Goal: Information Seeking & Learning: Learn about a topic

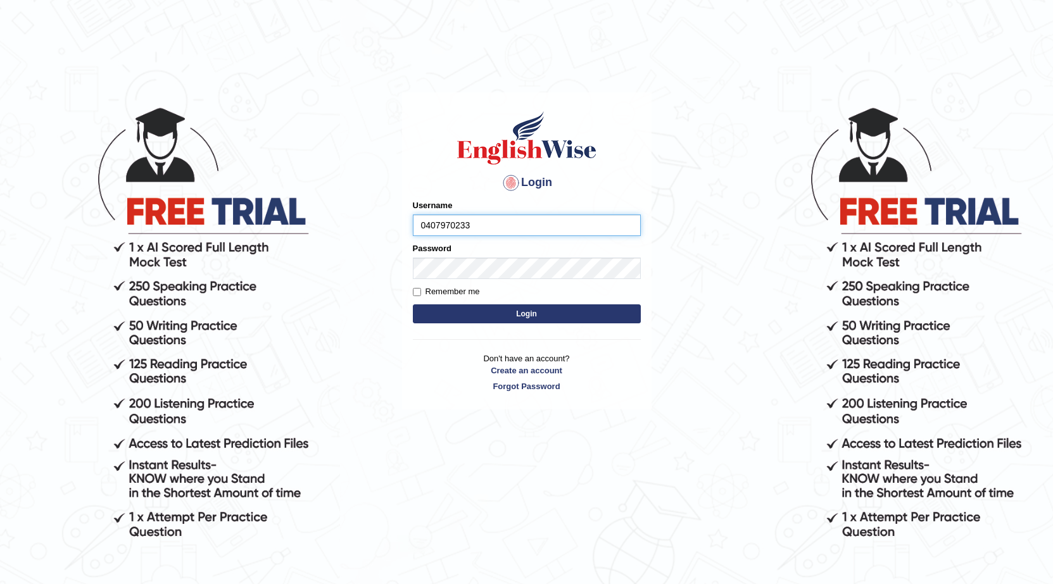
type input "0407970233"
click at [413, 305] on button "Login" at bounding box center [527, 314] width 228 height 19
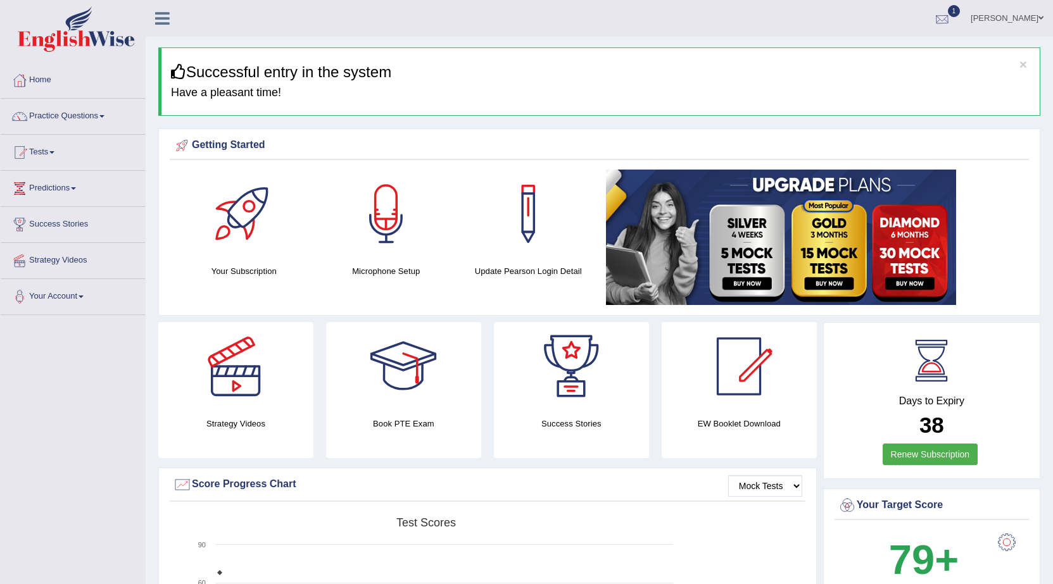
click at [950, 21] on div at bounding box center [942, 18] width 19 height 19
click at [884, 49] on link "PEW3 Aug 27, 2025 Exam evaluated" at bounding box center [866, 57] width 175 height 27
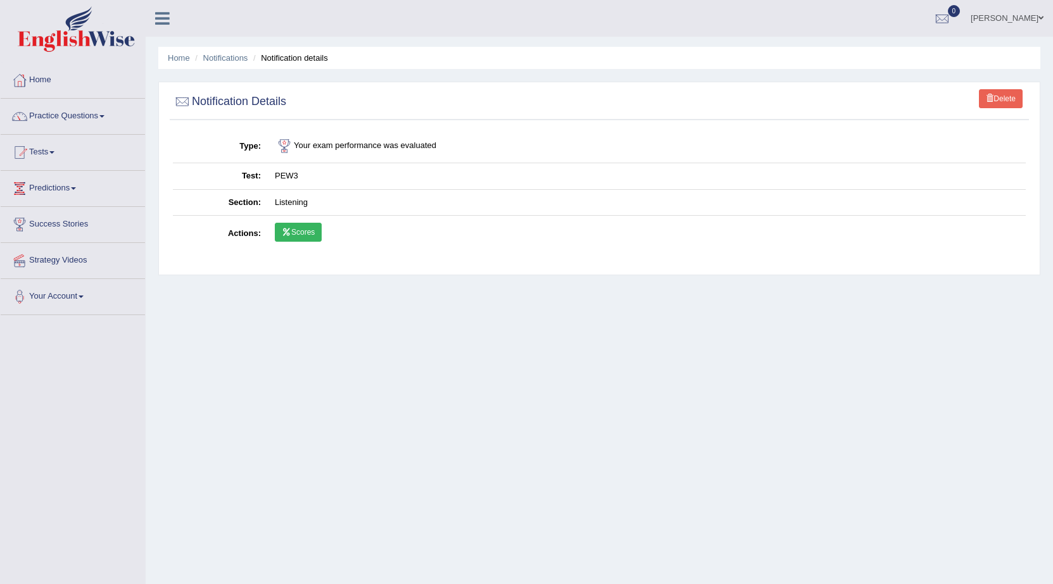
click at [308, 230] on link "Scores" at bounding box center [298, 232] width 47 height 19
click at [42, 154] on link "Tests" at bounding box center [73, 151] width 144 height 32
click at [45, 222] on link "History" at bounding box center [82, 226] width 118 height 23
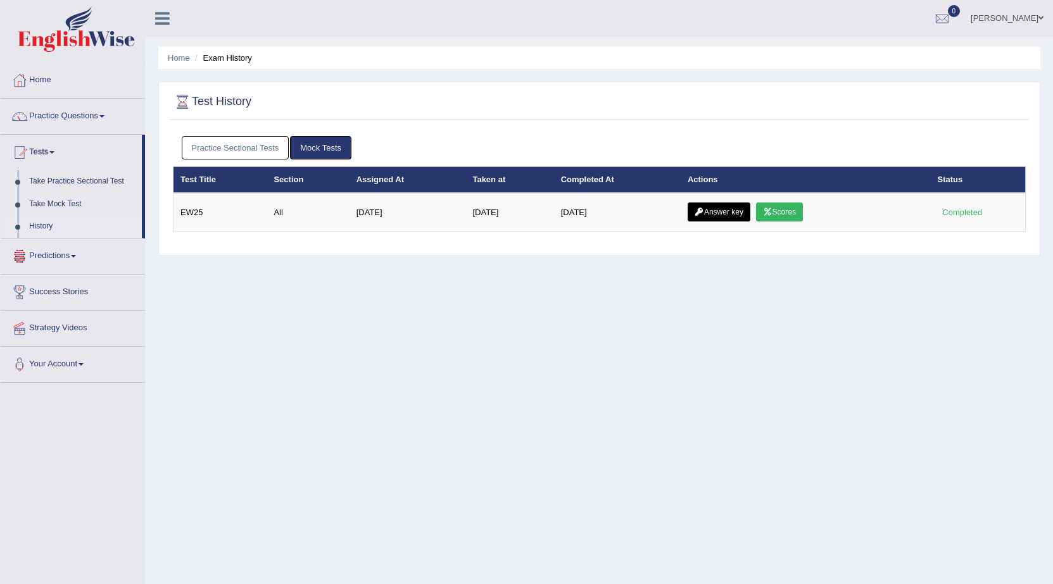
click at [201, 149] on link "Practice Sectional Tests" at bounding box center [236, 147] width 108 height 23
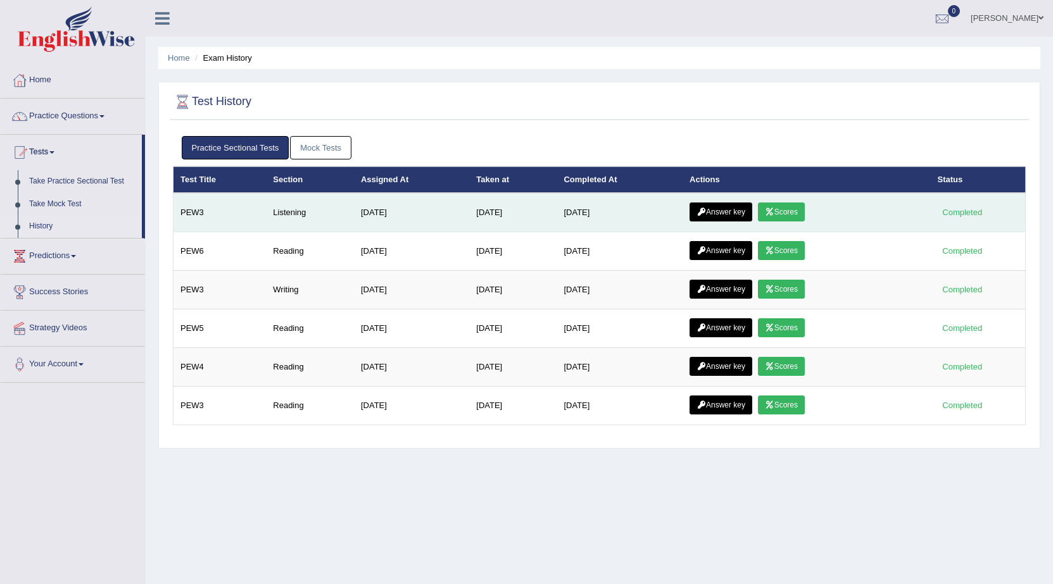
click at [722, 208] on link "Answer key" at bounding box center [720, 212] width 63 height 19
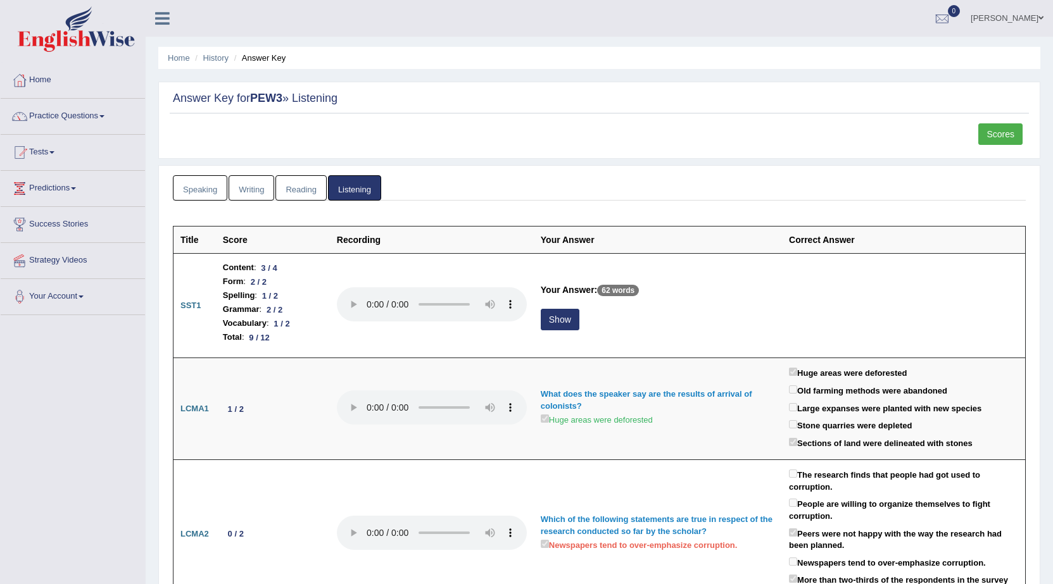
click at [1009, 137] on link "Scores" at bounding box center [1000, 134] width 44 height 22
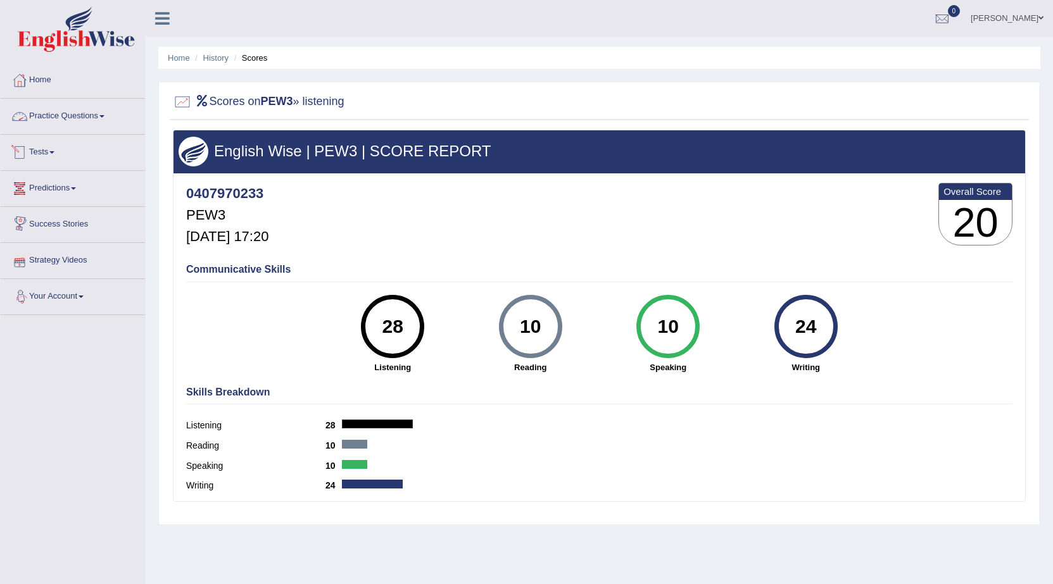
click at [70, 117] on link "Practice Questions" at bounding box center [73, 115] width 144 height 32
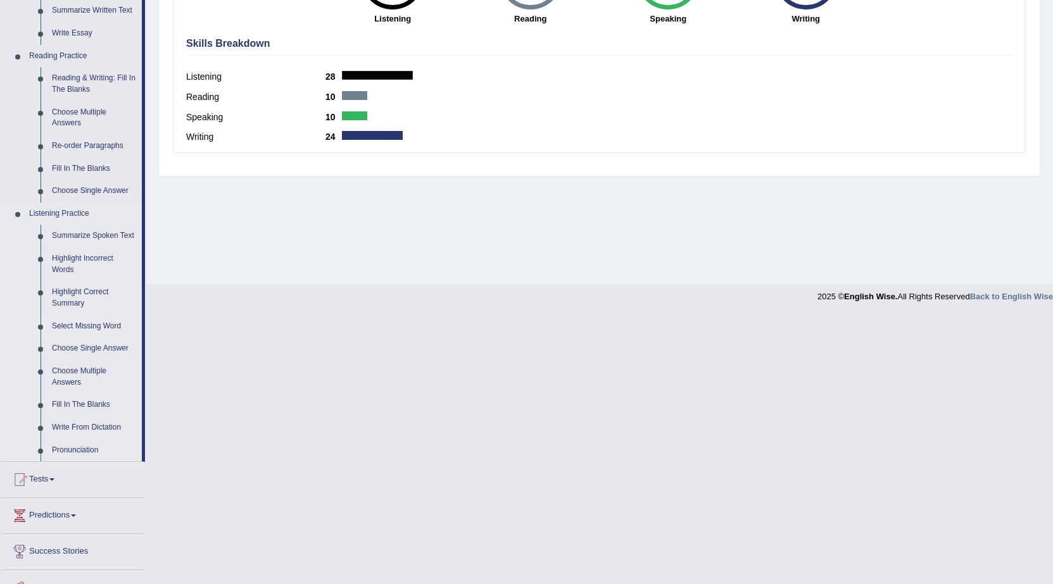
scroll to position [380, 0]
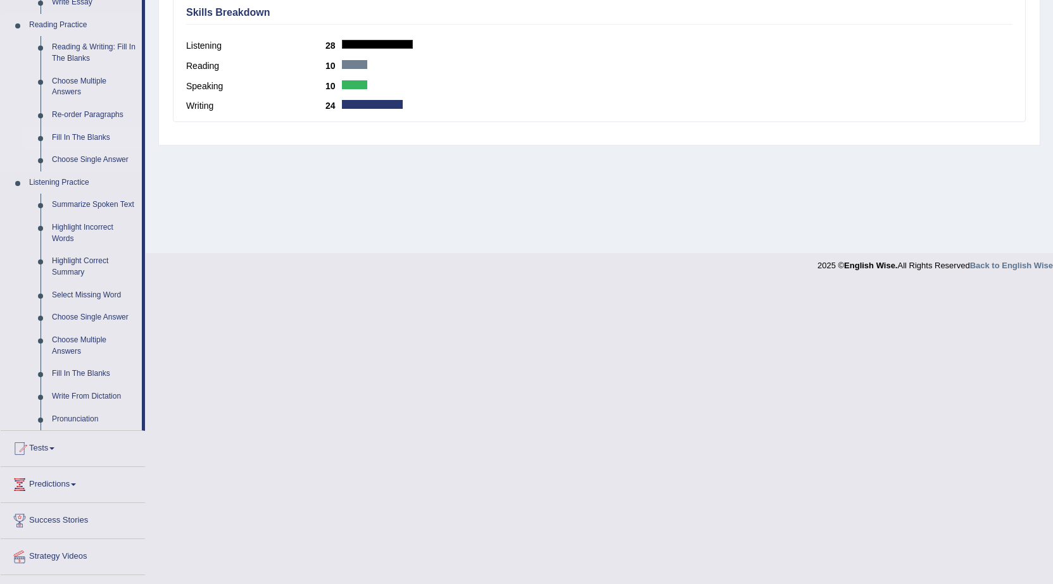
click at [95, 132] on link "Fill In The Blanks" at bounding box center [94, 138] width 96 height 23
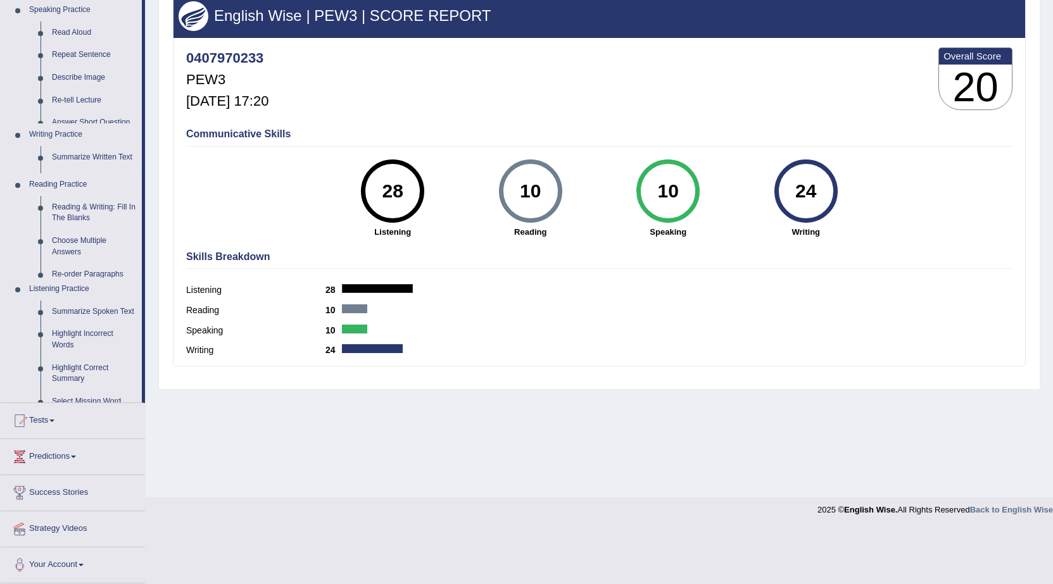
scroll to position [80, 0]
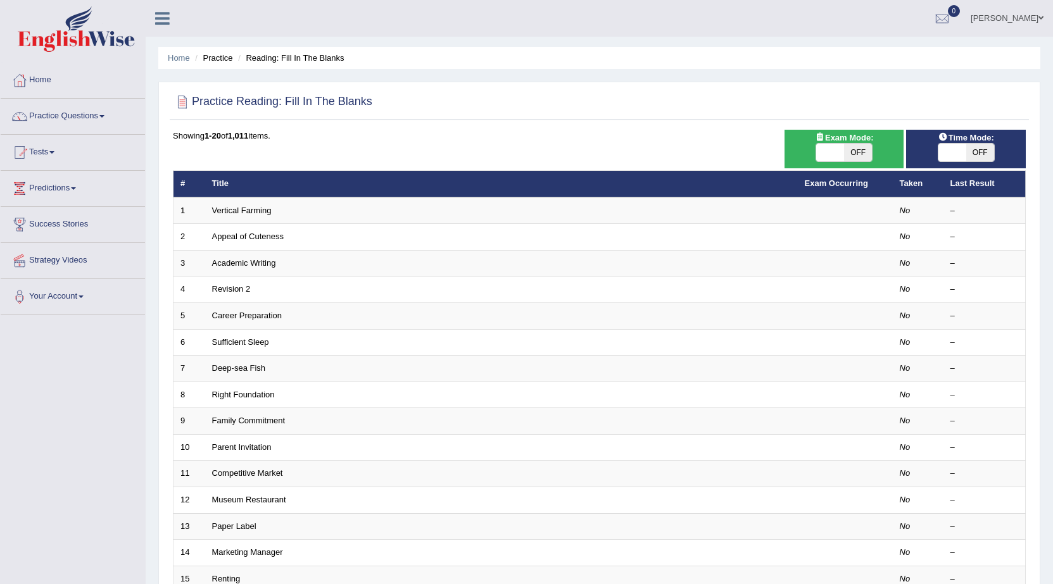
click at [976, 153] on span "OFF" at bounding box center [980, 153] width 28 height 18
checkbox input "true"
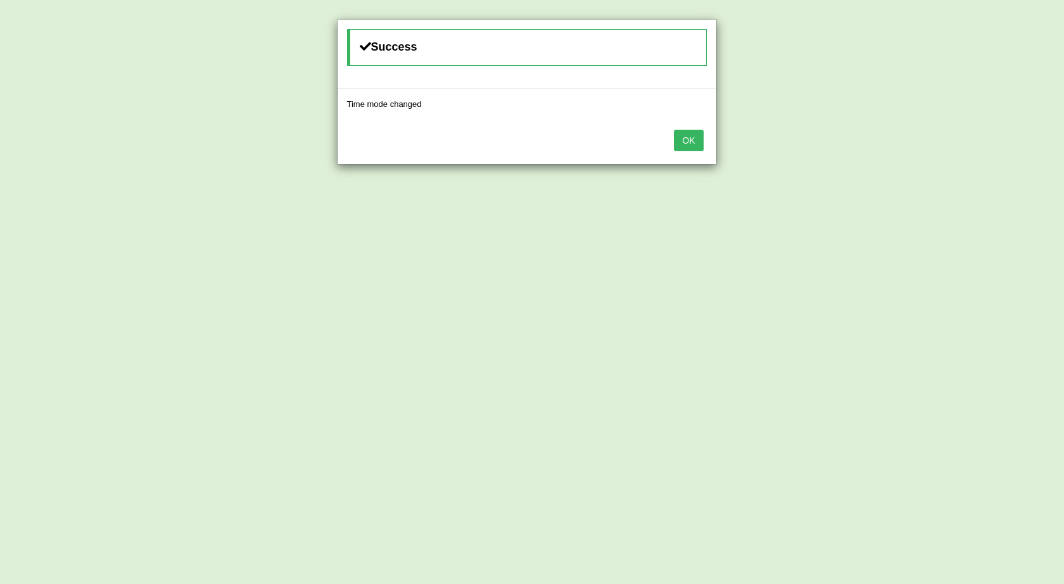
click at [688, 144] on button "OK" at bounding box center [688, 141] width 29 height 22
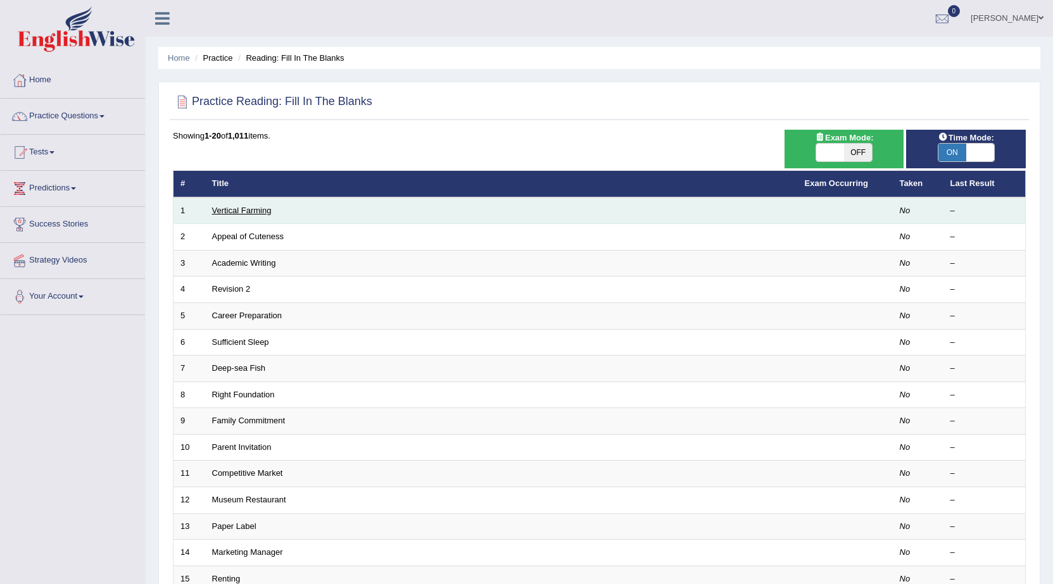
click at [239, 208] on link "Vertical Farming" at bounding box center [242, 210] width 60 height 9
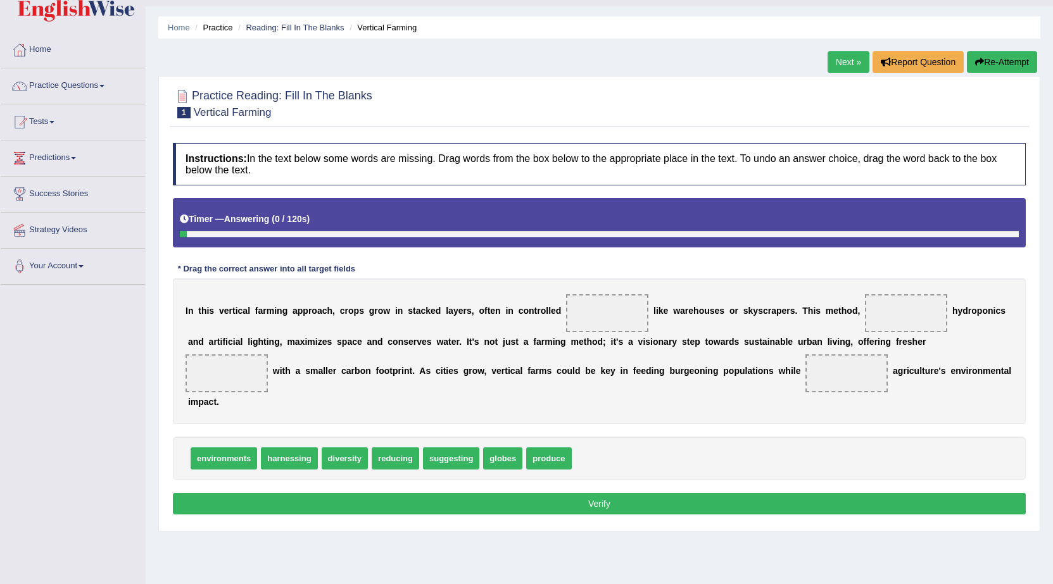
scroll to position [80, 0]
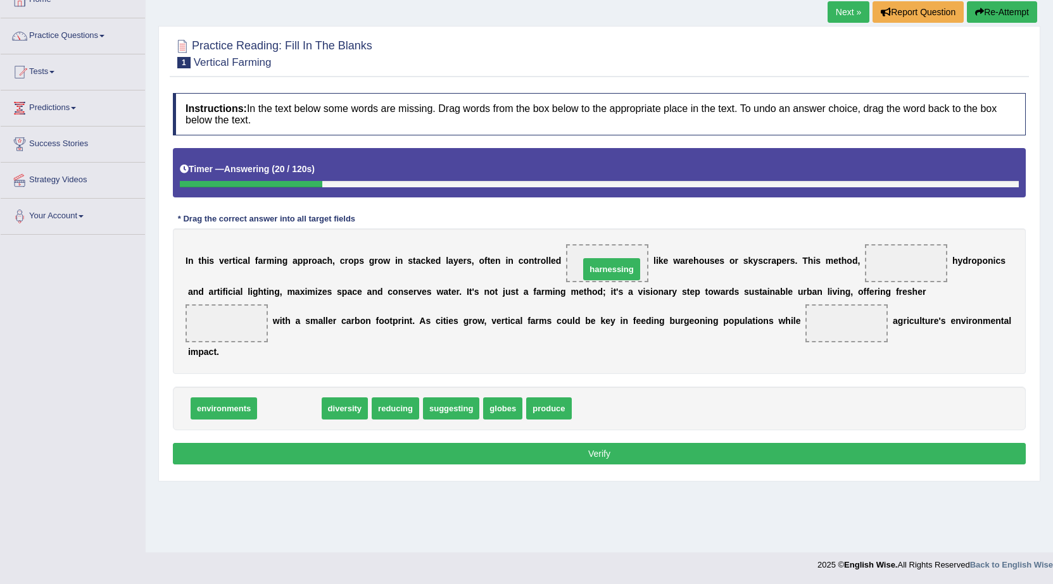
drag, startPoint x: 292, startPoint y: 409, endPoint x: 614, endPoint y: 270, distance: 351.1
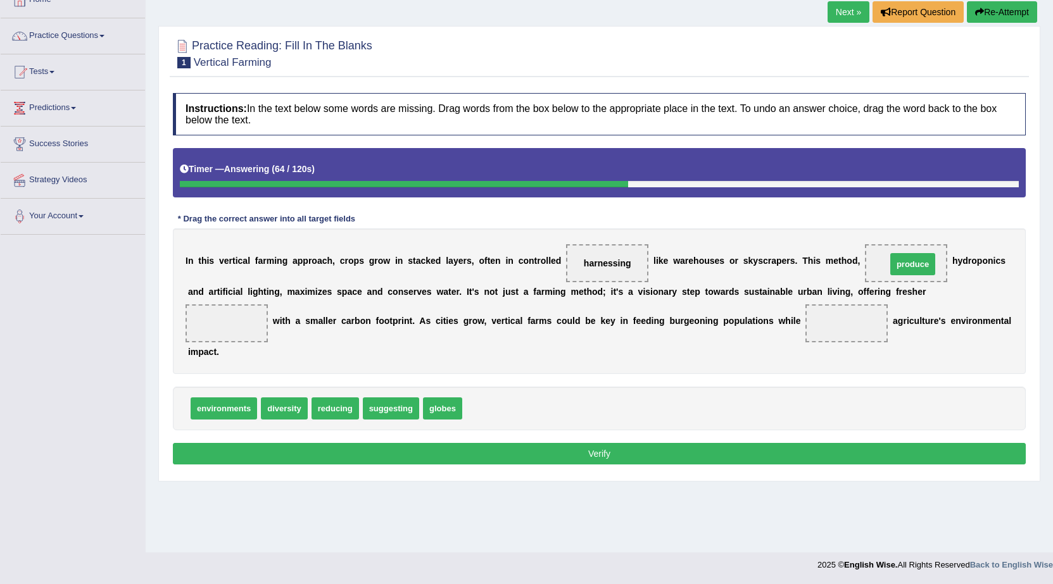
drag, startPoint x: 488, startPoint y: 415, endPoint x: 912, endPoint y: 270, distance: 448.1
drag, startPoint x: 913, startPoint y: 263, endPoint x: 470, endPoint y: 473, distance: 490.2
click at [470, 473] on span "produce" at bounding box center [462, 473] width 47 height 23
drag, startPoint x: 334, startPoint y: 410, endPoint x: 900, endPoint y: 265, distance: 584.9
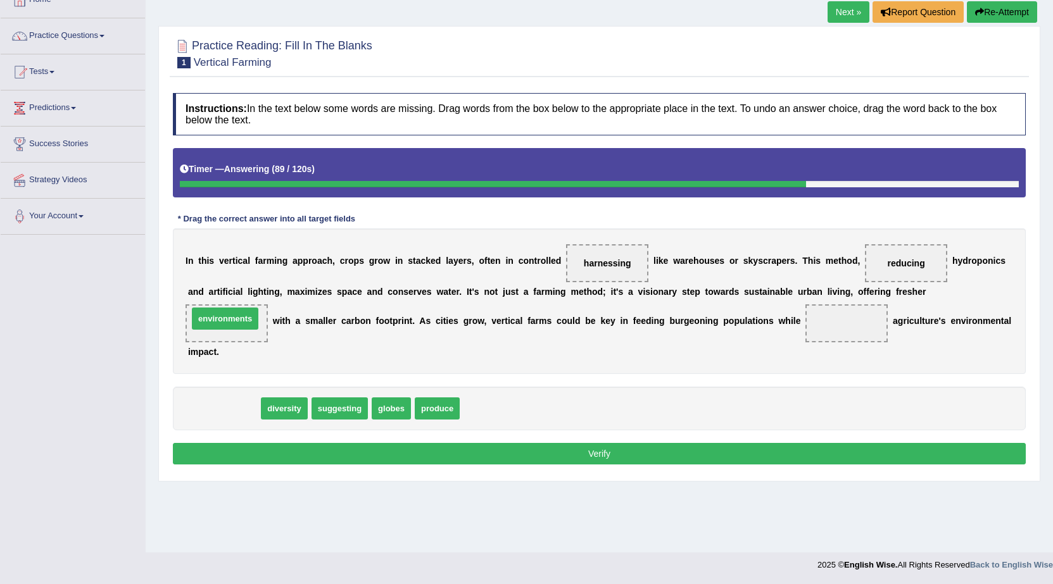
drag, startPoint x: 238, startPoint y: 409, endPoint x: 243, endPoint y: 319, distance: 90.0
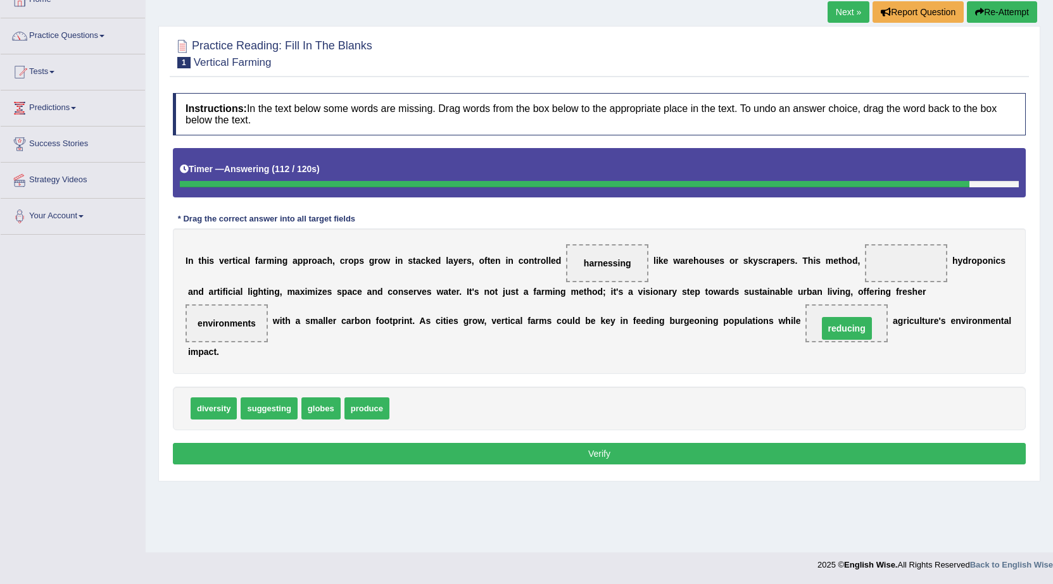
drag, startPoint x: 912, startPoint y: 263, endPoint x: 852, endPoint y: 329, distance: 88.3
drag, startPoint x: 365, startPoint y: 412, endPoint x: 912, endPoint y: 266, distance: 565.4
click at [654, 453] on button "Verify" at bounding box center [599, 454] width 853 height 22
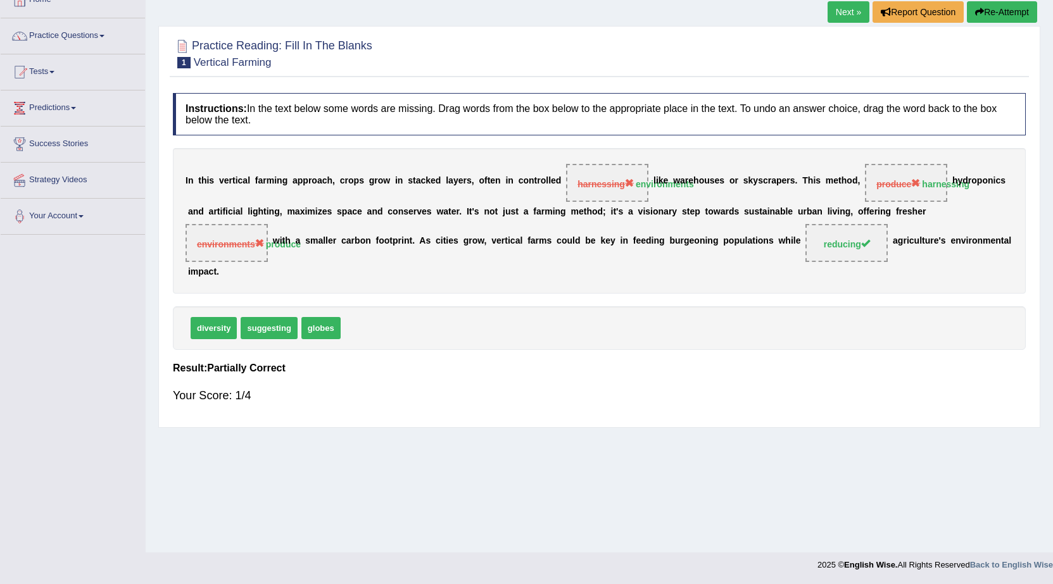
drag, startPoint x: 617, startPoint y: 180, endPoint x: 909, endPoint y: 167, distance: 292.2
click at [909, 167] on div "I n t h i s v e r t i c a l f a r m i n g a p p r o a c h , c r o p s g r o w i…" at bounding box center [599, 221] width 853 height 146
click at [1009, 8] on button "Re-Attempt" at bounding box center [1002, 12] width 70 height 22
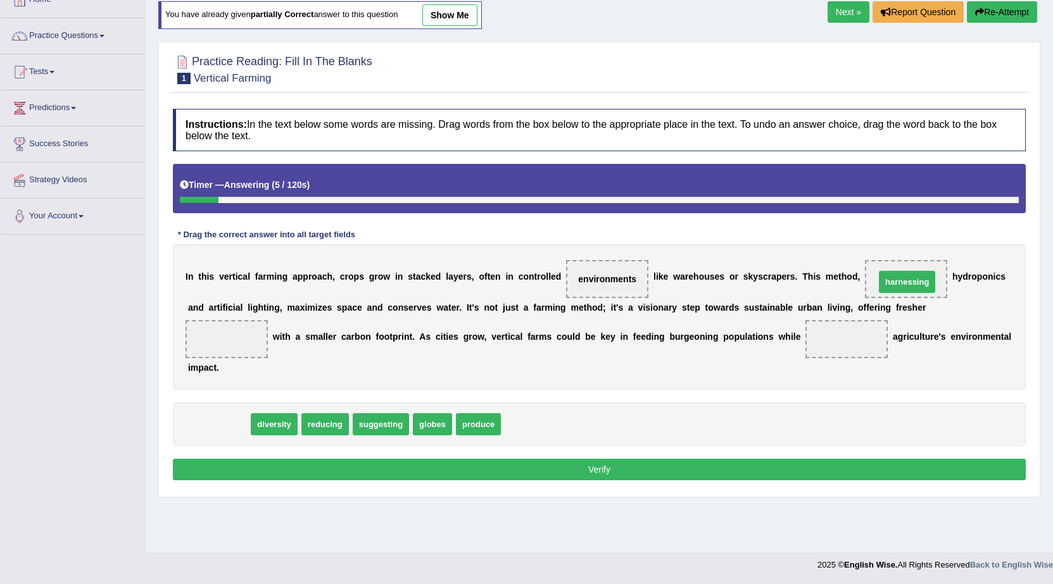
drag, startPoint x: 234, startPoint y: 426, endPoint x: 907, endPoint y: 284, distance: 688.5
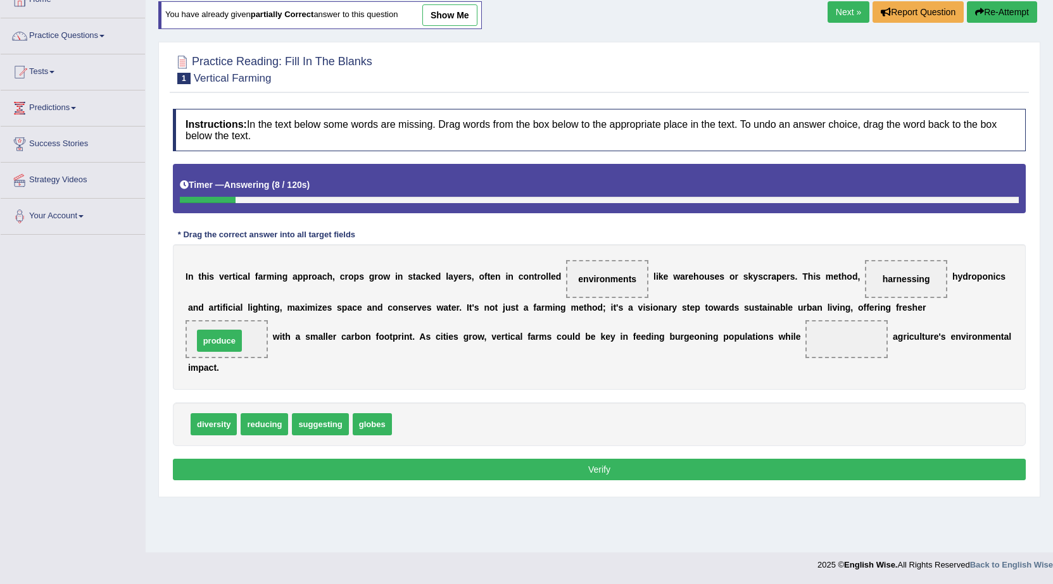
drag, startPoint x: 420, startPoint y: 424, endPoint x: 221, endPoint y: 341, distance: 215.6
drag, startPoint x: 257, startPoint y: 427, endPoint x: 858, endPoint y: 343, distance: 606.7
click at [515, 477] on button "Verify" at bounding box center [599, 470] width 853 height 22
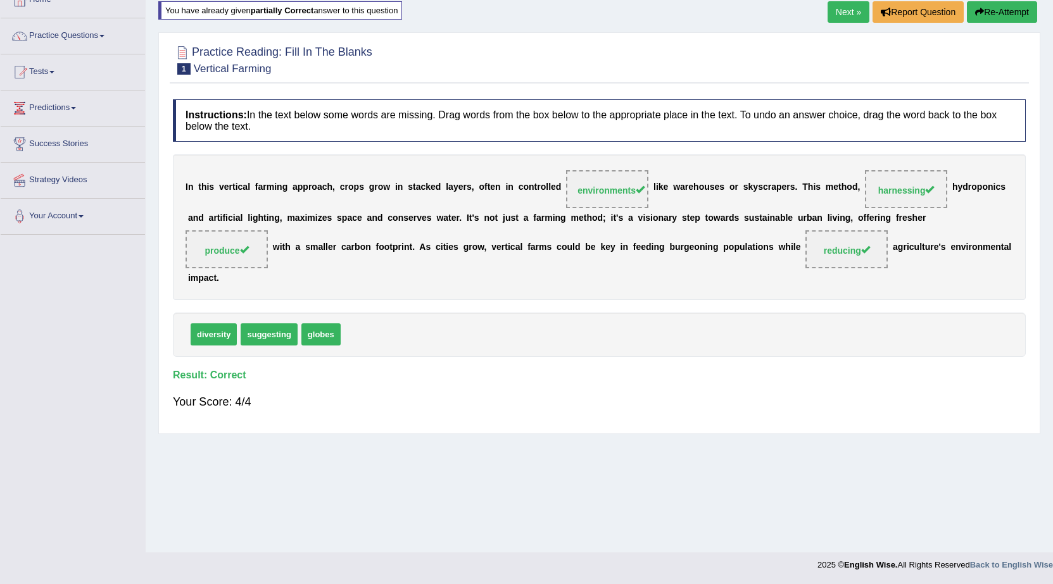
click at [841, 10] on link "Next »" at bounding box center [848, 12] width 42 height 22
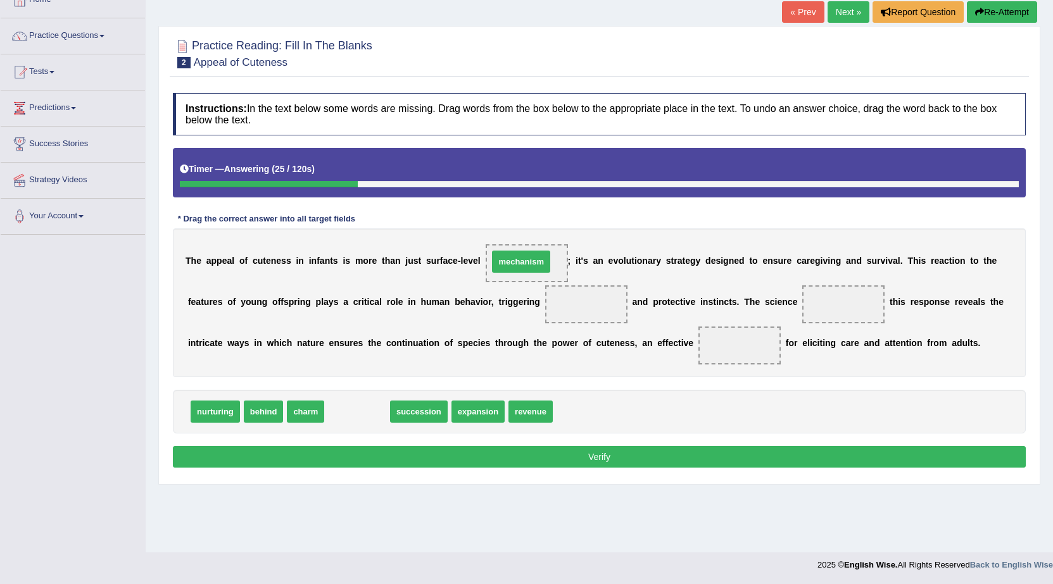
drag, startPoint x: 355, startPoint y: 415, endPoint x: 519, endPoint y: 265, distance: 222.3
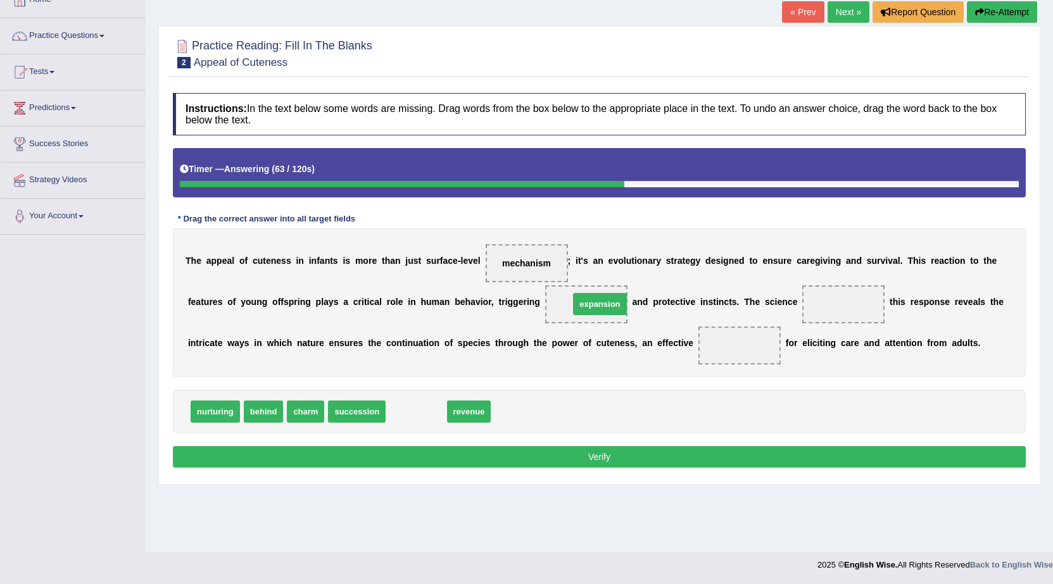
drag, startPoint x: 426, startPoint y: 417, endPoint x: 609, endPoint y: 309, distance: 212.3
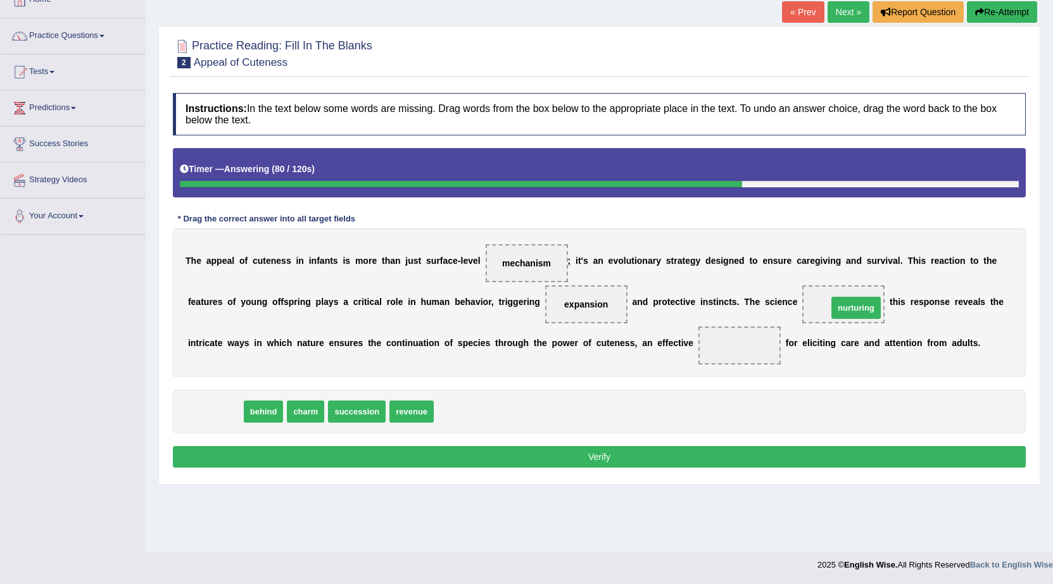
drag, startPoint x: 224, startPoint y: 410, endPoint x: 864, endPoint y: 306, distance: 648.4
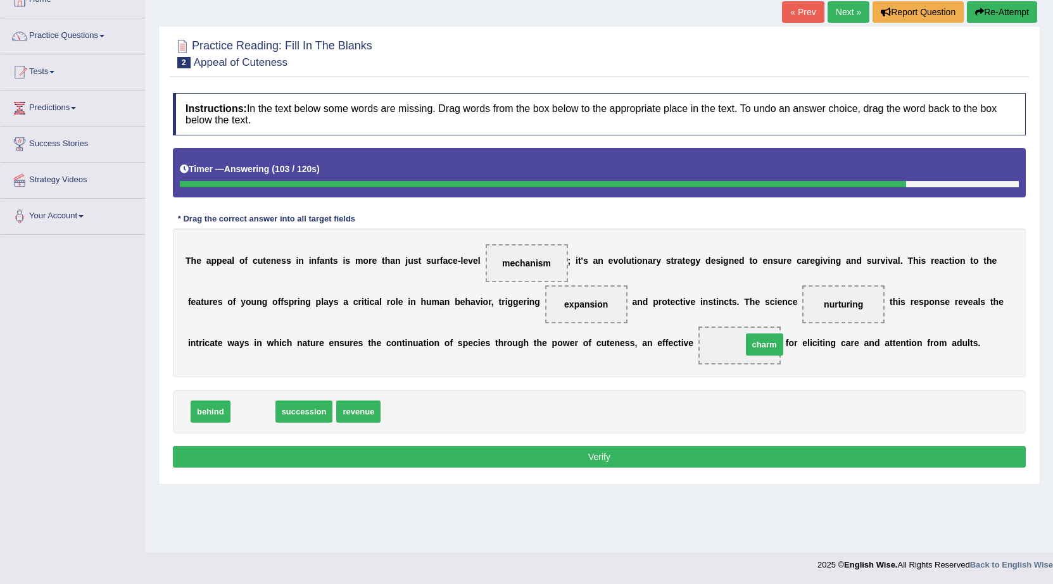
drag, startPoint x: 253, startPoint y: 412, endPoint x: 765, endPoint y: 344, distance: 515.9
click at [575, 465] on button "Verify" at bounding box center [599, 457] width 853 height 22
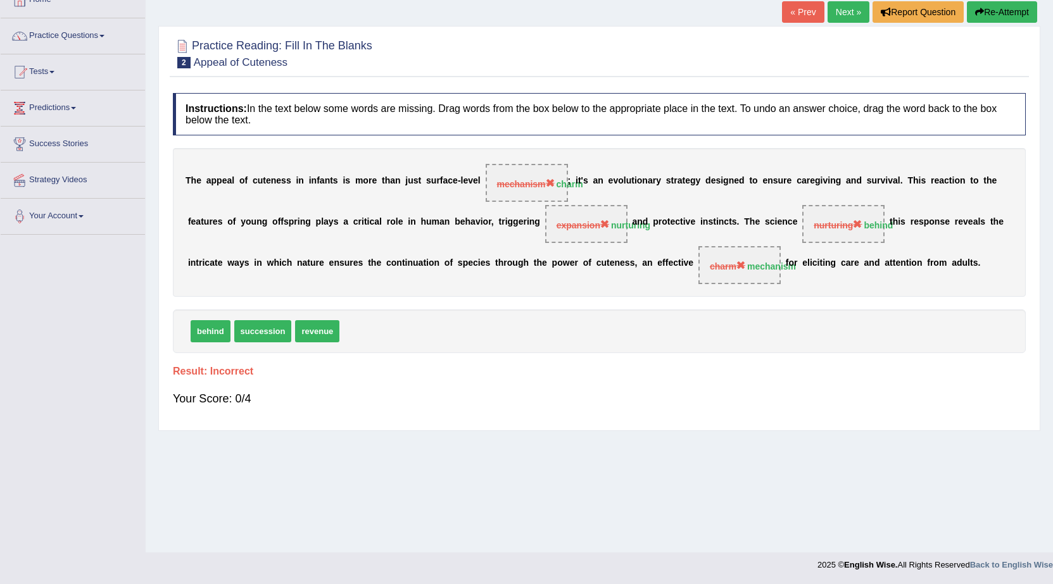
click at [988, 15] on button "Re-Attempt" at bounding box center [1002, 12] width 70 height 22
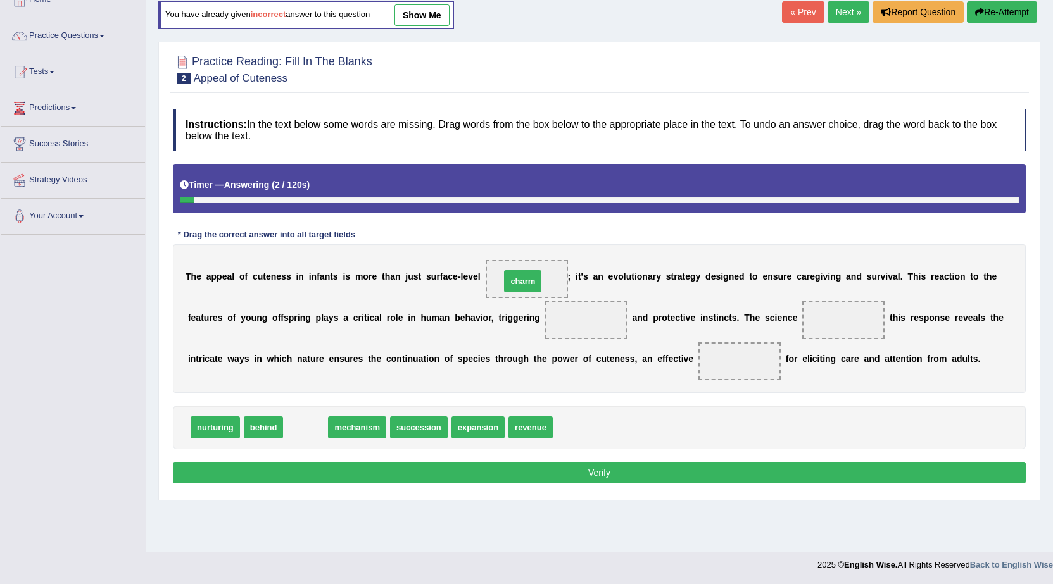
drag, startPoint x: 318, startPoint y: 424, endPoint x: 525, endPoint y: 286, distance: 248.3
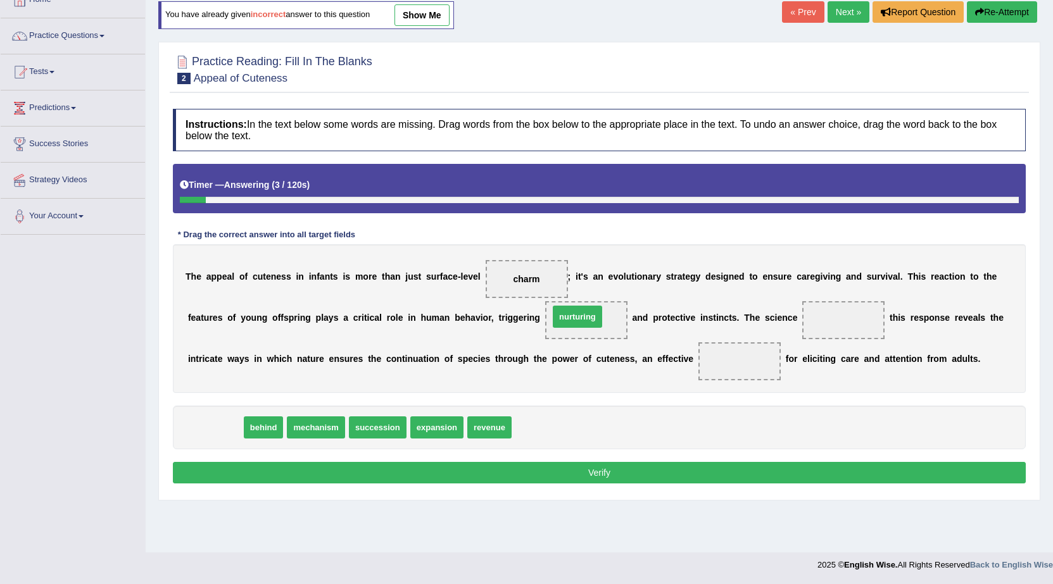
drag, startPoint x: 300, startPoint y: 402, endPoint x: 585, endPoint y: 317, distance: 297.3
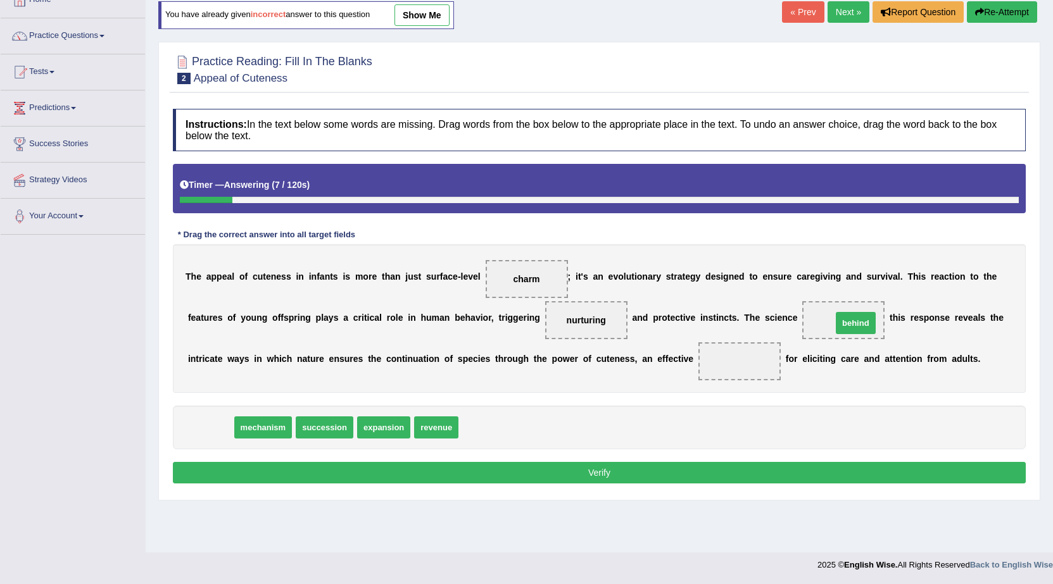
drag, startPoint x: 214, startPoint y: 429, endPoint x: 859, endPoint y: 325, distance: 653.5
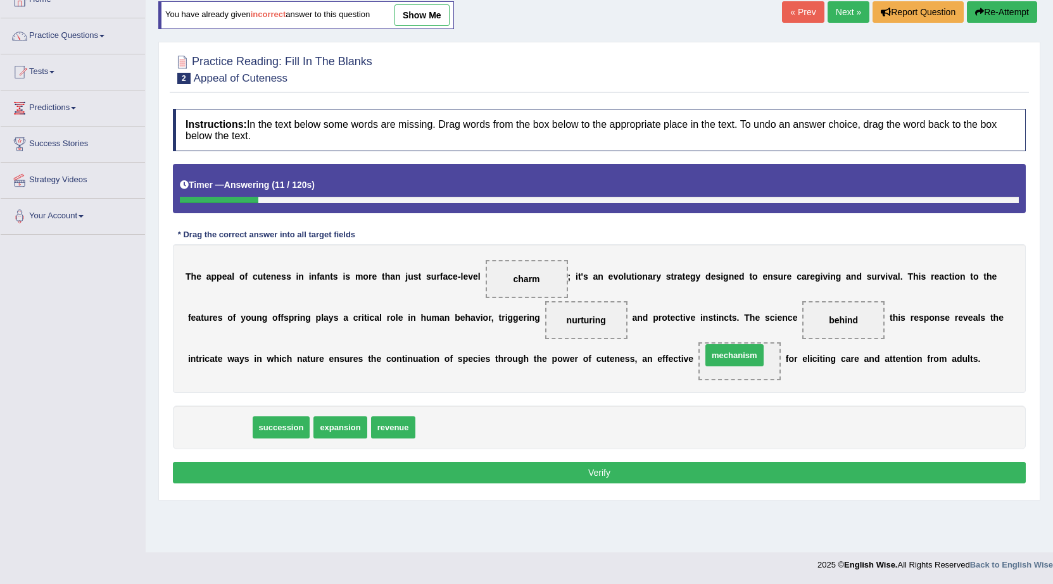
drag, startPoint x: 244, startPoint y: 422, endPoint x: 739, endPoint y: 356, distance: 499.4
click at [591, 472] on button "Verify" at bounding box center [599, 473] width 853 height 22
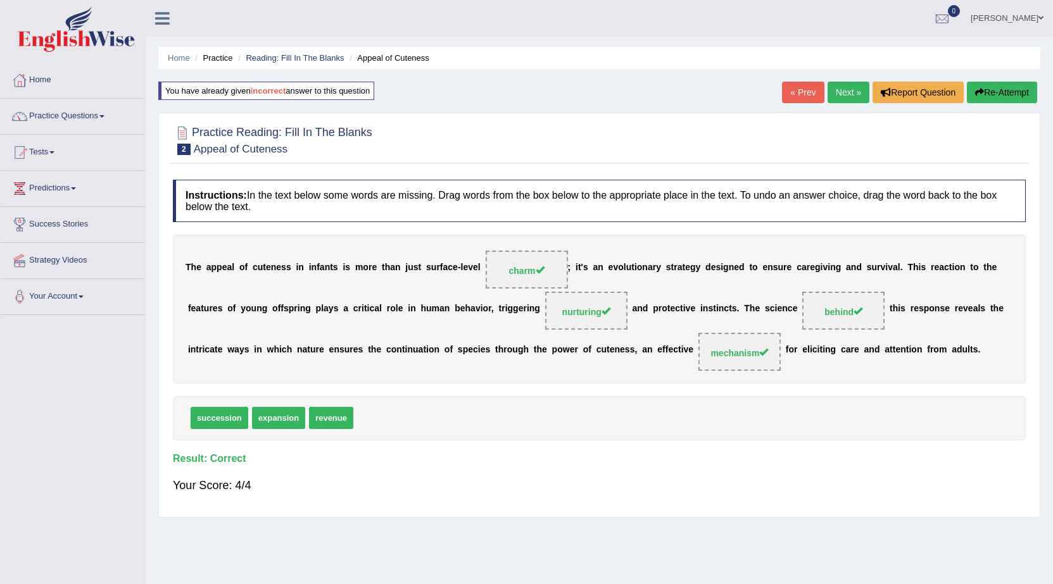
click at [830, 93] on link "Next »" at bounding box center [848, 93] width 42 height 22
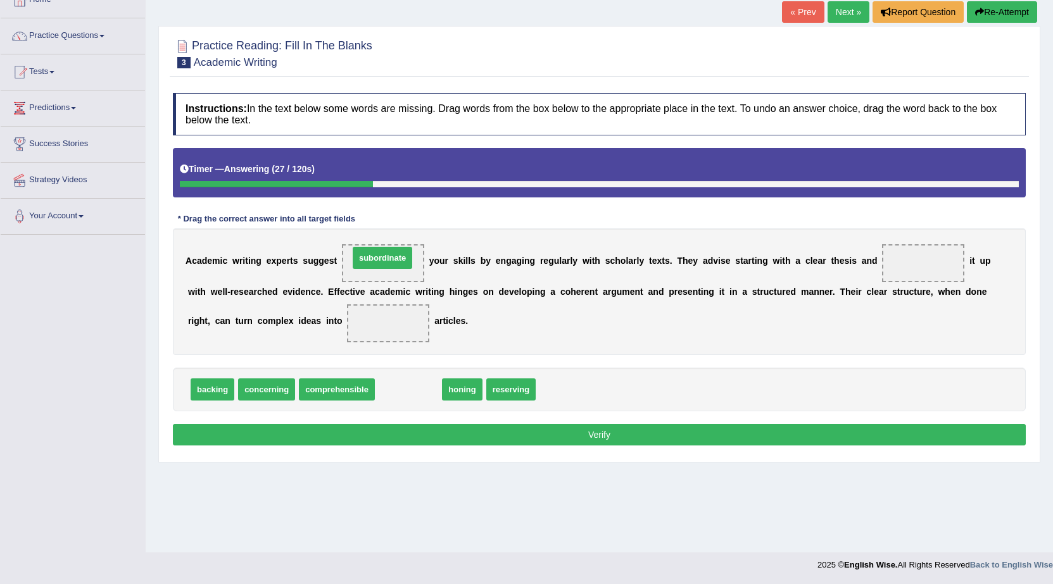
drag, startPoint x: 408, startPoint y: 392, endPoint x: 382, endPoint y: 260, distance: 134.2
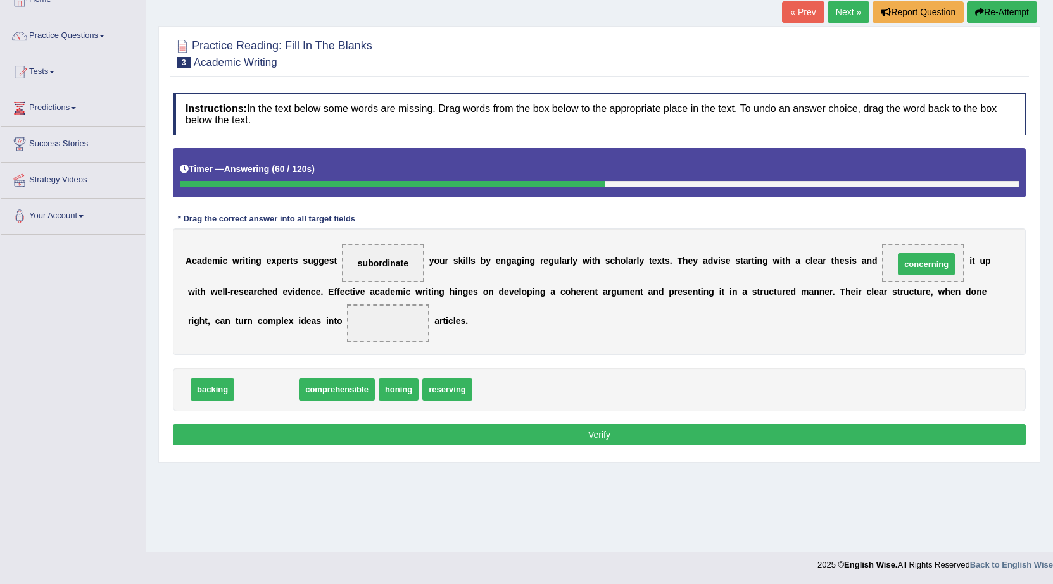
drag, startPoint x: 272, startPoint y: 392, endPoint x: 931, endPoint y: 267, distance: 671.5
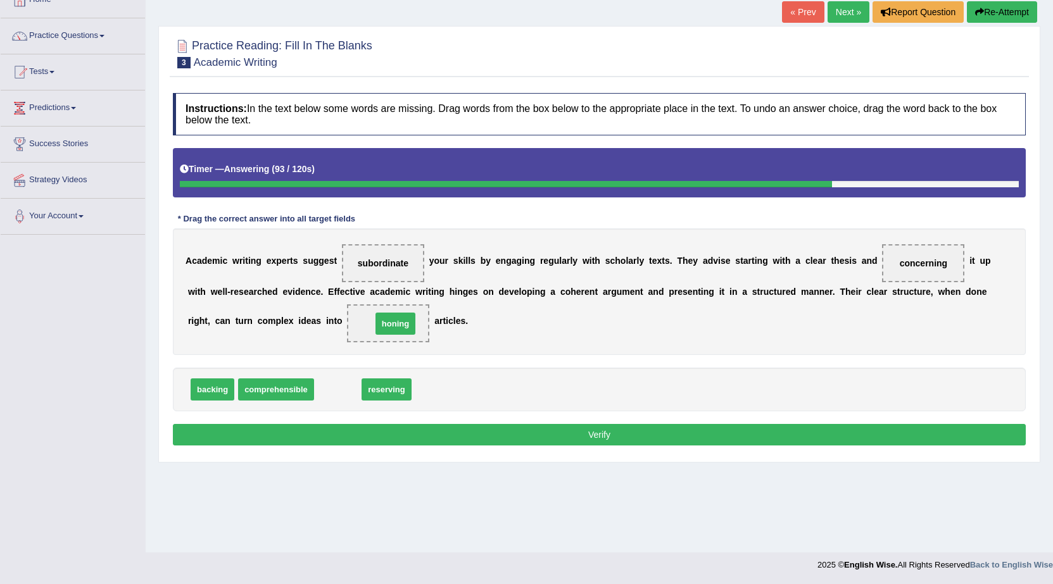
drag, startPoint x: 340, startPoint y: 391, endPoint x: 398, endPoint y: 325, distance: 87.5
click at [493, 432] on button "Verify" at bounding box center [599, 435] width 853 height 22
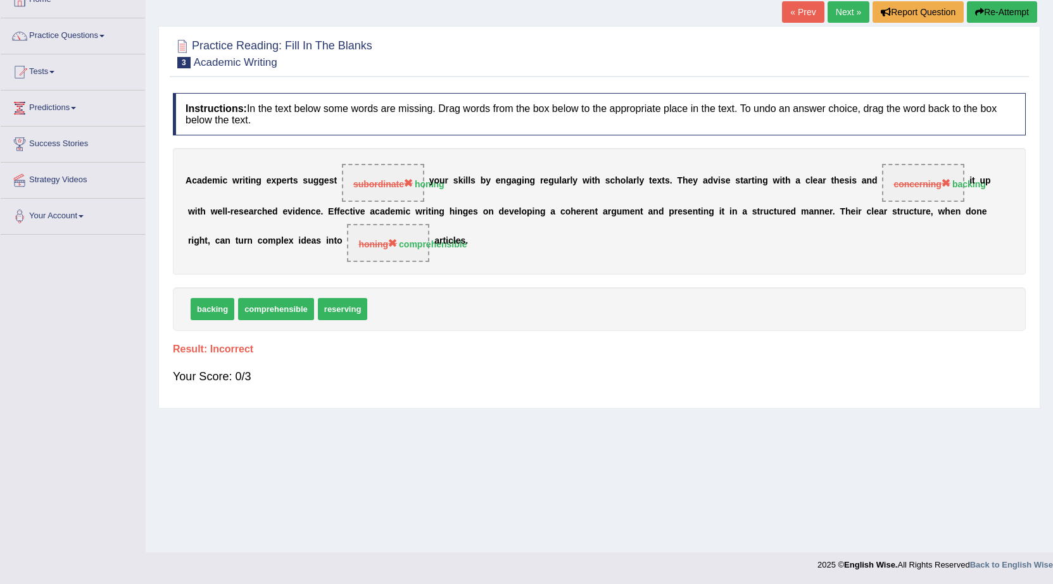
drag, startPoint x: 292, startPoint y: 308, endPoint x: 410, endPoint y: 250, distance: 131.1
click at [410, 250] on div "Instructions: In the text below some words are missing. Drag words from the box…" at bounding box center [599, 244] width 859 height 315
click at [991, 9] on button "Re-Attempt" at bounding box center [1002, 12] width 70 height 22
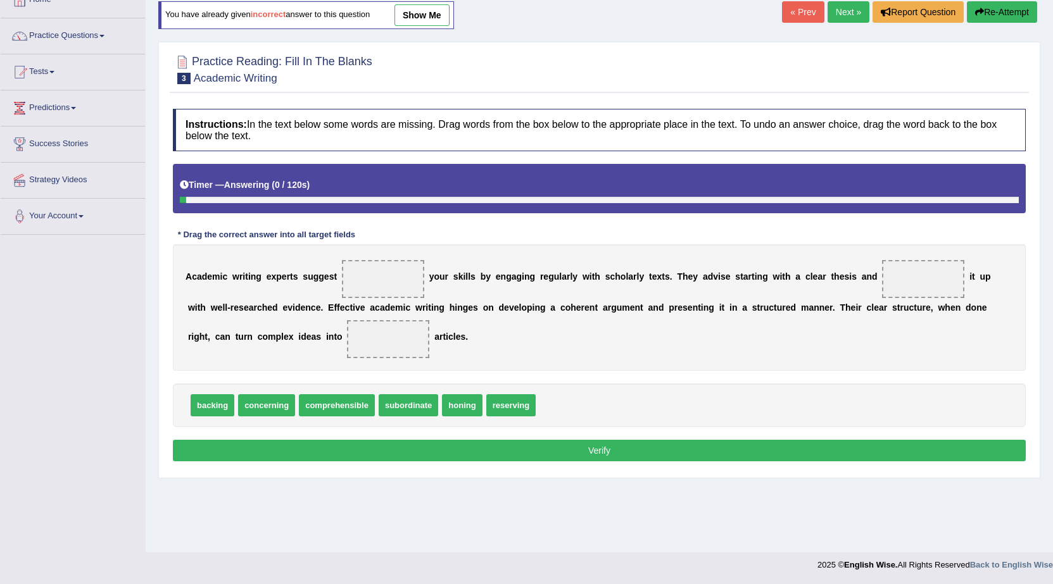
scroll to position [80, 0]
drag, startPoint x: 211, startPoint y: 408, endPoint x: 941, endPoint y: 285, distance: 740.3
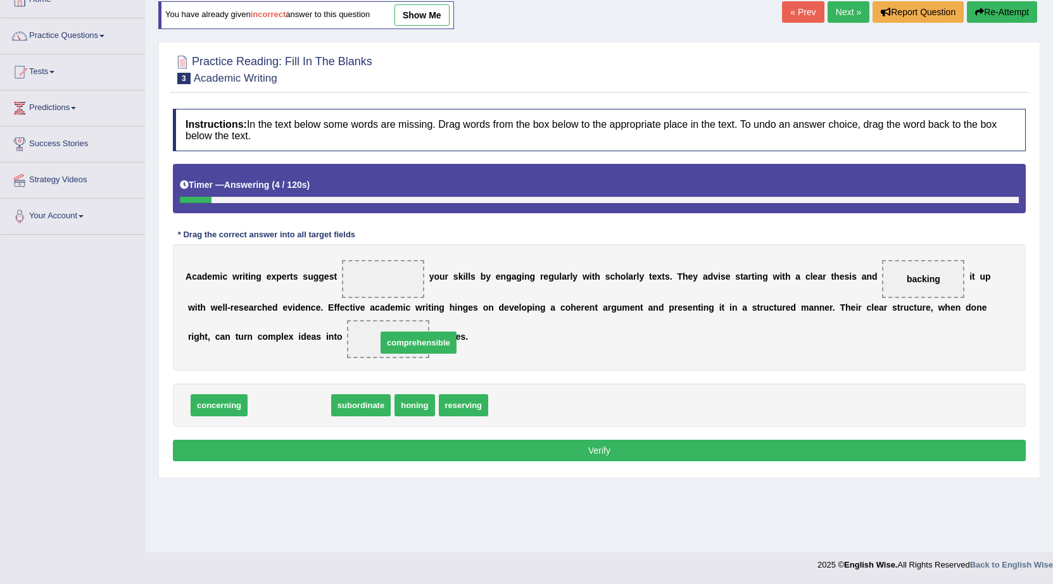
drag, startPoint x: 364, startPoint y: 383, endPoint x: 431, endPoint y: 346, distance: 76.3
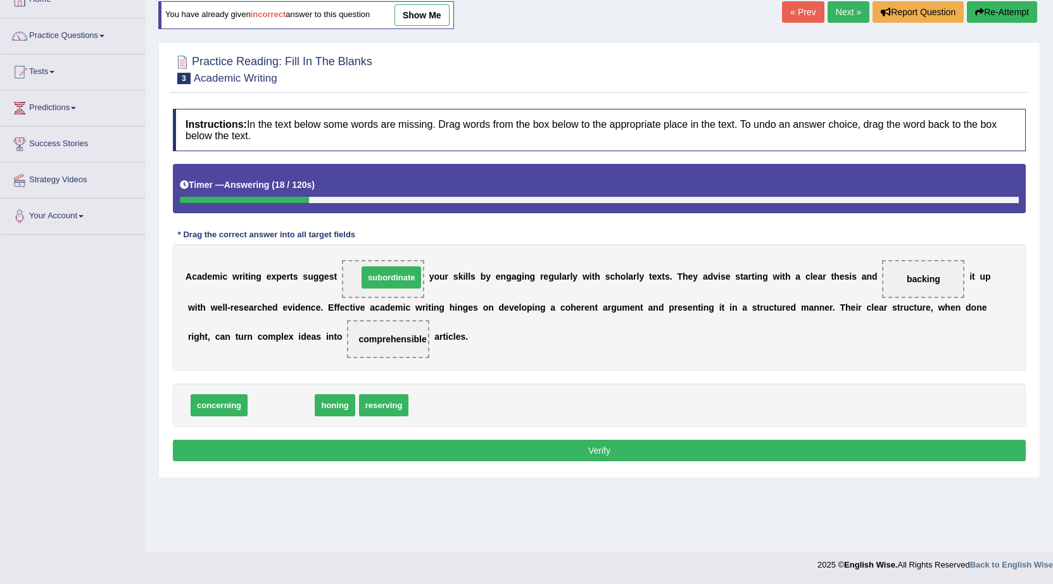
drag, startPoint x: 272, startPoint y: 408, endPoint x: 322, endPoint y: 330, distance: 92.0
click at [316, 357] on div "A c a d e m i c w r i t i n g e x p e r t s s u g g e s t subordinate y o u r s…" at bounding box center [599, 307] width 853 height 127
drag, startPoint x: 380, startPoint y: 278, endPoint x: 386, endPoint y: 400, distance: 122.3
drag, startPoint x: 222, startPoint y: 411, endPoint x: 374, endPoint y: 286, distance: 196.5
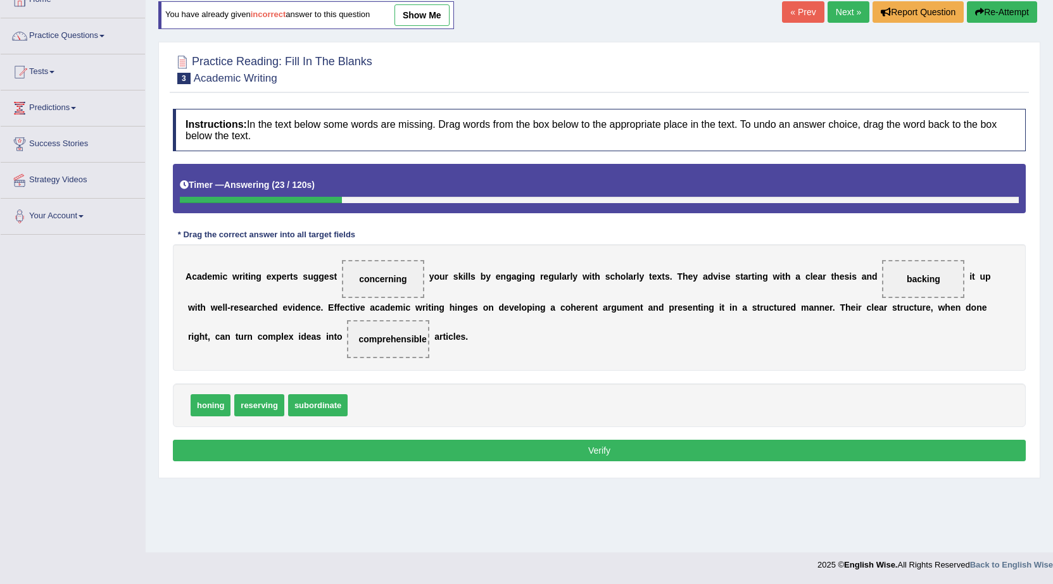
click at [527, 449] on button "Verify" at bounding box center [599, 451] width 853 height 22
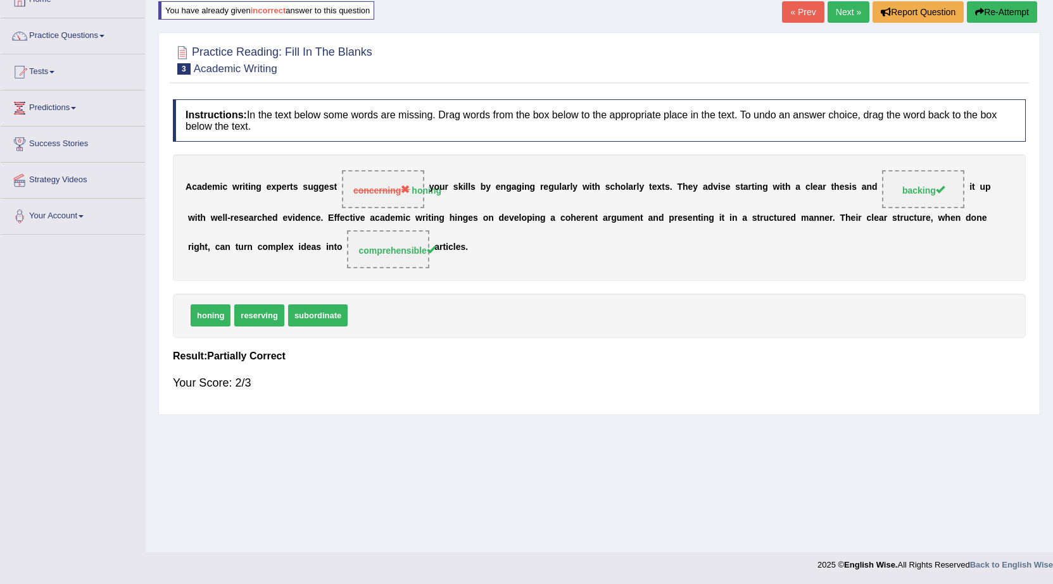
drag, startPoint x: 388, startPoint y: 189, endPoint x: 348, endPoint y: 313, distance: 130.5
click at [356, 300] on div "Instructions: In the text below some words are missing. Drag words from the box…" at bounding box center [599, 250] width 859 height 315
drag, startPoint x: 211, startPoint y: 313, endPoint x: 411, endPoint y: 178, distance: 240.7
click at [411, 191] on div "Instructions: In the text below some words are missing. Drag words from the box…" at bounding box center [599, 250] width 859 height 315
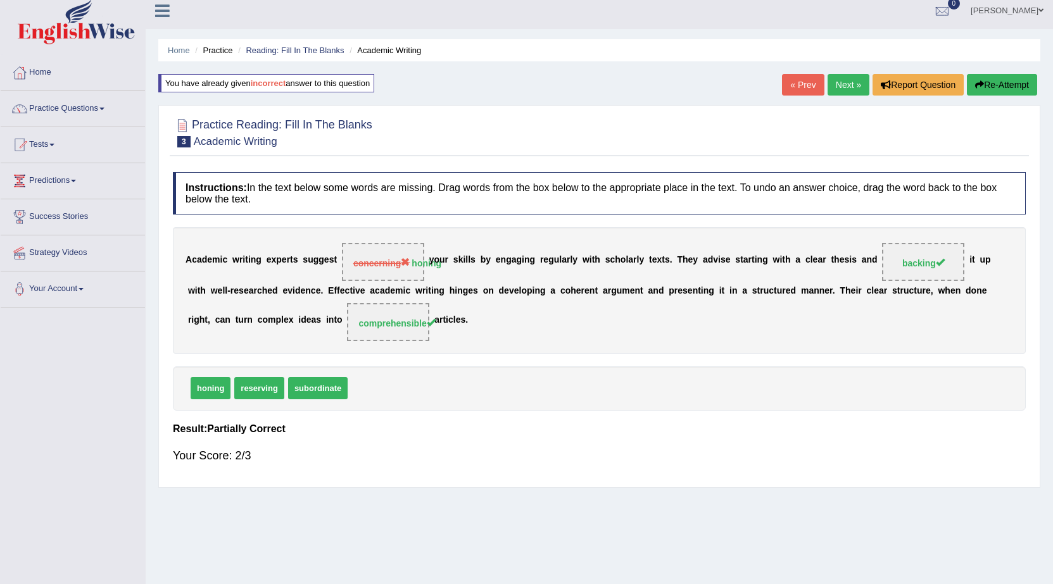
scroll to position [0, 0]
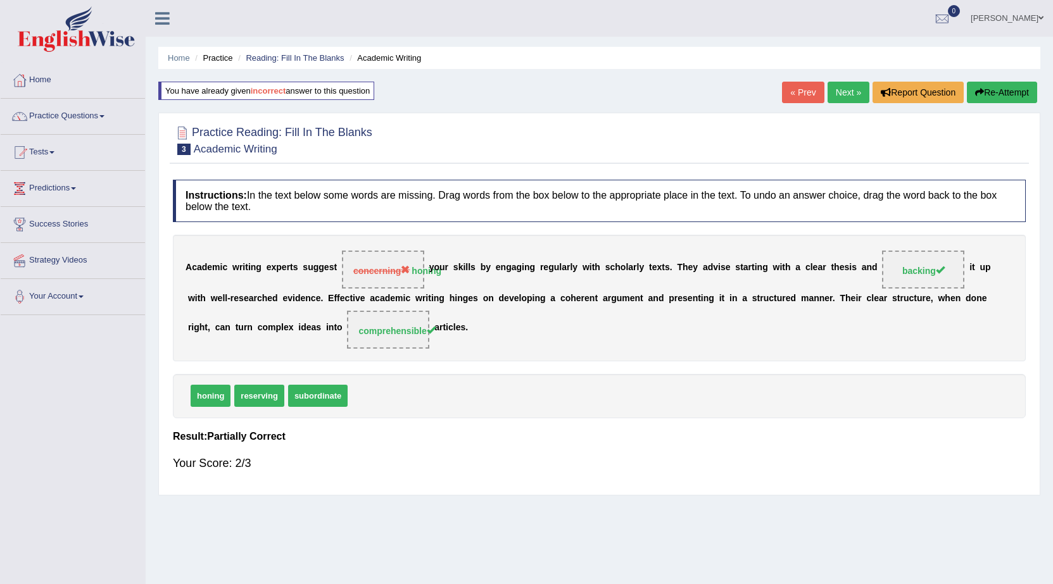
click at [845, 94] on link "Next »" at bounding box center [848, 93] width 42 height 22
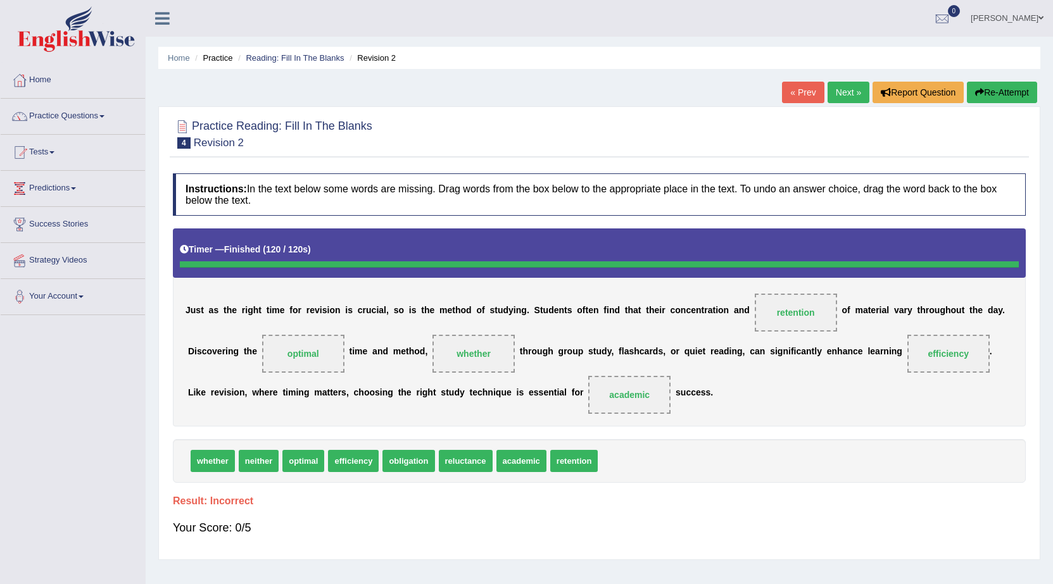
click at [842, 95] on link "Next »" at bounding box center [848, 93] width 42 height 22
